Goal: Task Accomplishment & Management: Complete application form

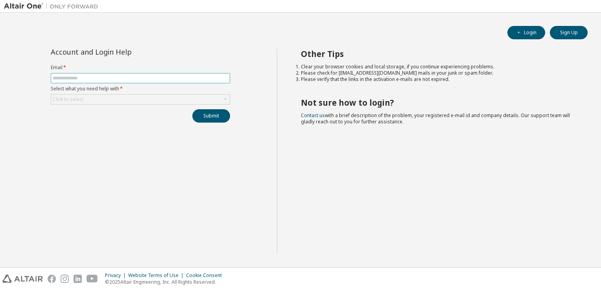
click at [118, 73] on span at bounding box center [140, 78] width 179 height 10
click at [116, 82] on span at bounding box center [140, 78] width 179 height 10
click at [115, 78] on input "text" at bounding box center [140, 78] width 175 height 6
type input "**********"
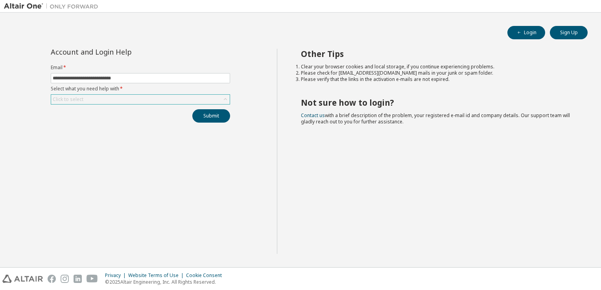
click at [104, 101] on div "Click to select" at bounding box center [140, 99] width 178 height 9
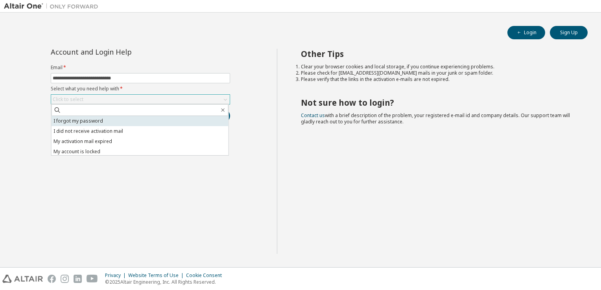
click at [83, 125] on li "I forgot my password" at bounding box center [139, 121] width 177 height 10
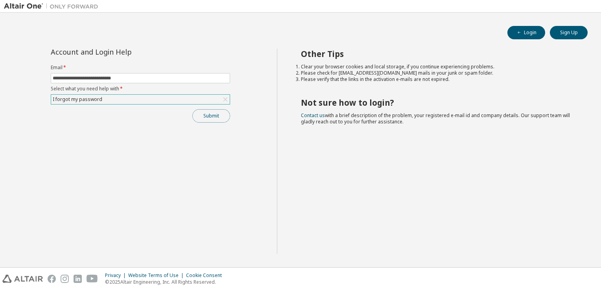
click at [208, 117] on button "Submit" at bounding box center [211, 115] width 38 height 13
click at [132, 122] on div "Submit" at bounding box center [140, 115] width 179 height 13
click at [223, 111] on div "Submit" at bounding box center [140, 115] width 179 height 13
click at [521, 32] on icon "button" at bounding box center [518, 32] width 5 height 5
click at [113, 74] on span at bounding box center [140, 78] width 179 height 10
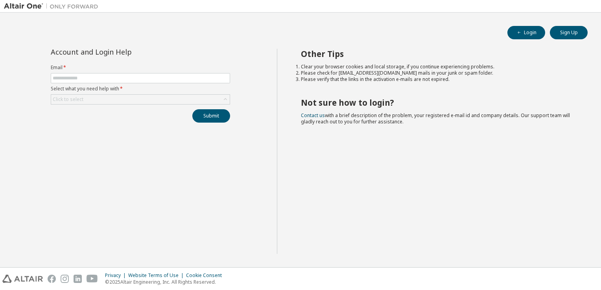
click at [242, 59] on div "Account and Login Help Email * Select what you need help with * Click to select…" at bounding box center [140, 151] width 273 height 205
click at [162, 72] on form "Email * Select what you need help with * Click to select" at bounding box center [140, 84] width 179 height 40
click at [155, 81] on span at bounding box center [140, 78] width 179 height 10
click at [152, 72] on form "Email * Select what you need help with * Click to select" at bounding box center [140, 84] width 179 height 40
click at [141, 81] on input "text" at bounding box center [140, 78] width 175 height 6
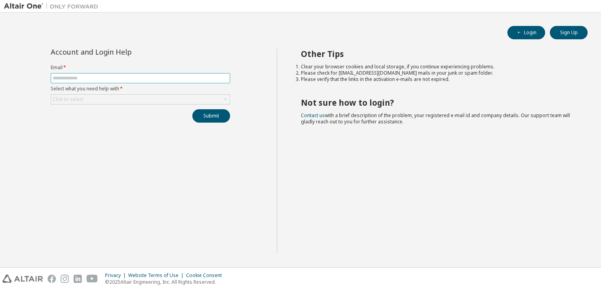
type input "**********"
click at [115, 94] on form "**********" at bounding box center [140, 84] width 179 height 40
click at [111, 96] on div "Click to select" at bounding box center [140, 99] width 178 height 9
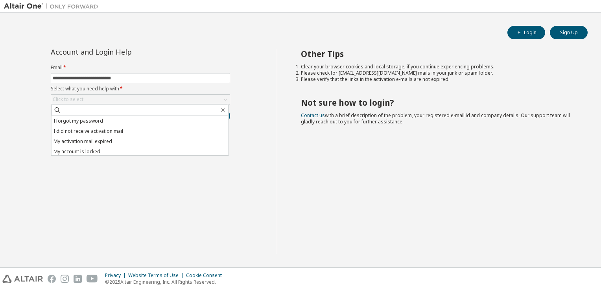
click at [114, 124] on li "I forgot my password" at bounding box center [139, 121] width 177 height 10
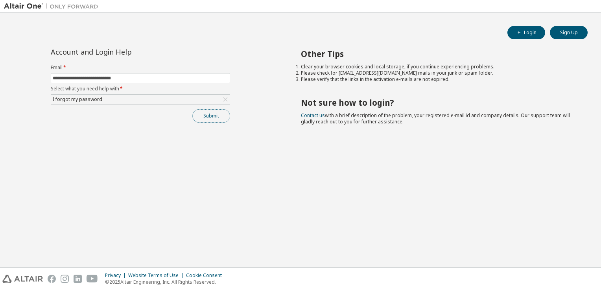
click at [202, 114] on button "Submit" at bounding box center [211, 115] width 38 height 13
click at [201, 111] on div "Submit" at bounding box center [140, 115] width 179 height 13
click at [116, 116] on div "Submit" at bounding box center [140, 115] width 179 height 13
click at [183, 92] on form "Email * Select what you need help with * Click to select" at bounding box center [140, 84] width 179 height 40
click at [112, 79] on input "text" at bounding box center [140, 78] width 175 height 6
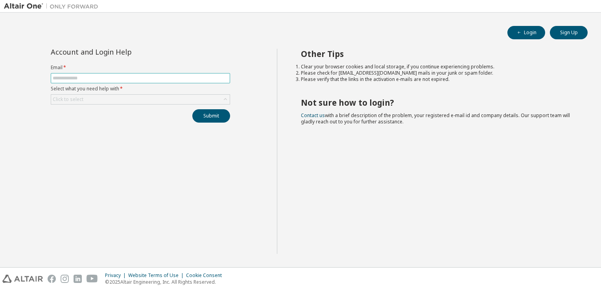
type input "**********"
click at [97, 100] on div "Click to select" at bounding box center [140, 99] width 178 height 9
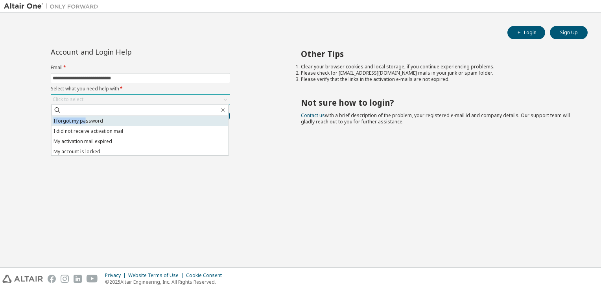
drag, startPoint x: 85, startPoint y: 115, endPoint x: 85, endPoint y: 120, distance: 5.1
click at [85, 120] on div "I forgot my password I did not receive activation mail My activation mail expir…" at bounding box center [140, 130] width 178 height 52
click at [85, 120] on li "I forgot my password" at bounding box center [139, 121] width 177 height 10
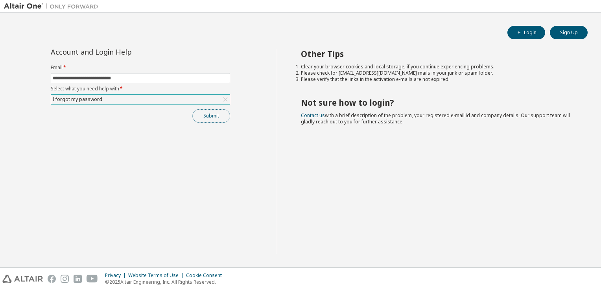
click at [192, 113] on button "Submit" at bounding box center [211, 115] width 38 height 13
